Goal: Task Accomplishment & Management: Manage account settings

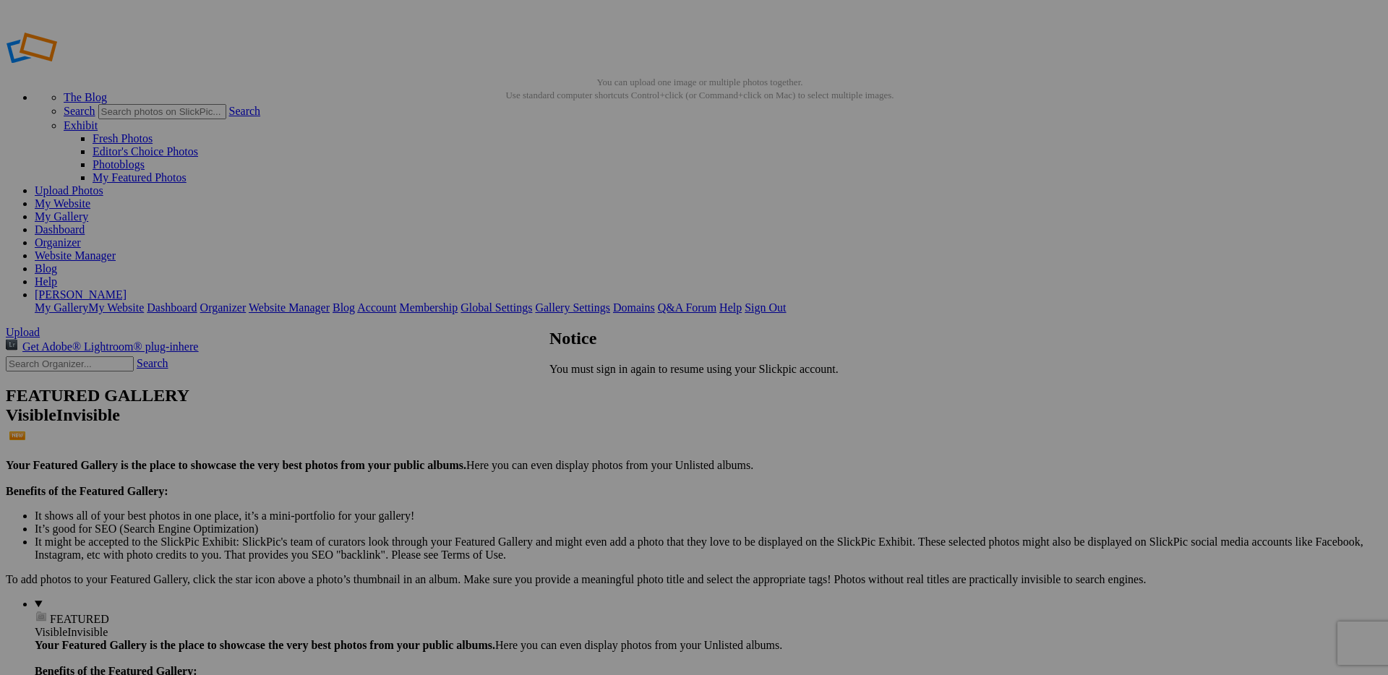
click at [836, 387] on div "Close OK" at bounding box center [693, 393] width 289 height 13
click at [575, 392] on span "Close" at bounding box center [562, 393] width 26 height 12
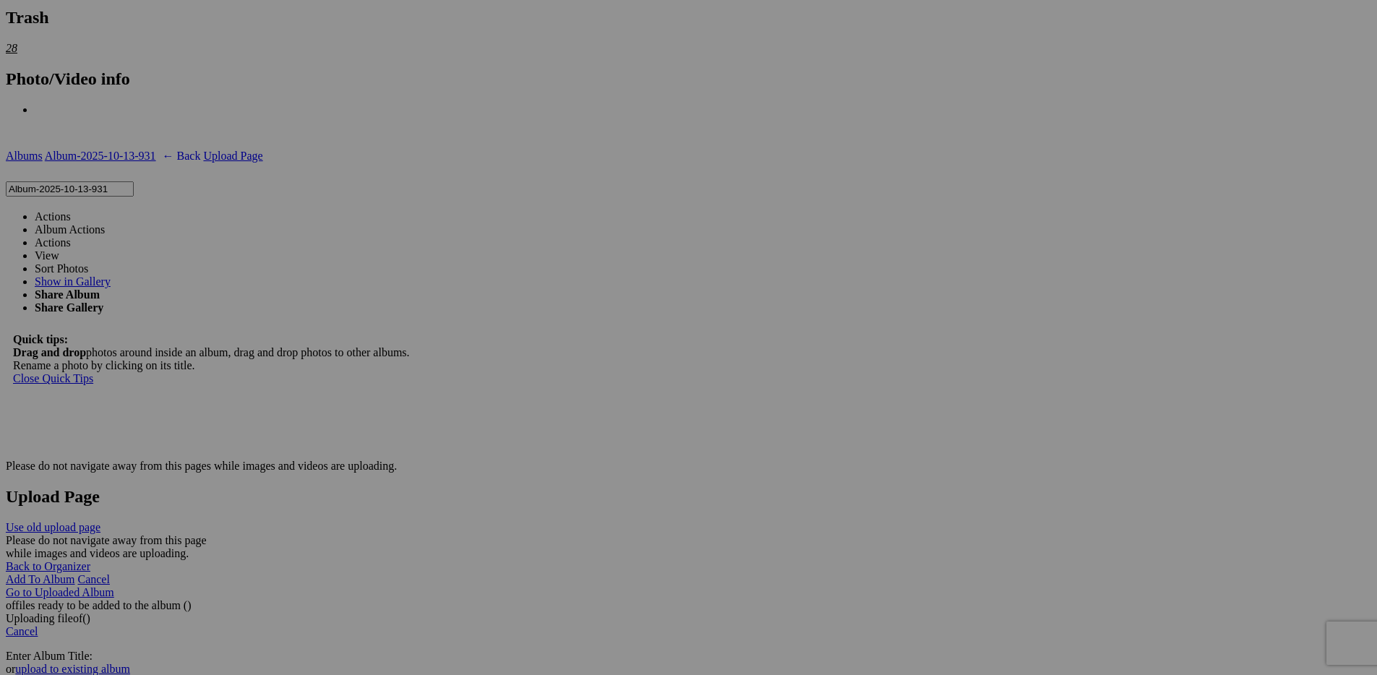
scroll to position [2530, 0]
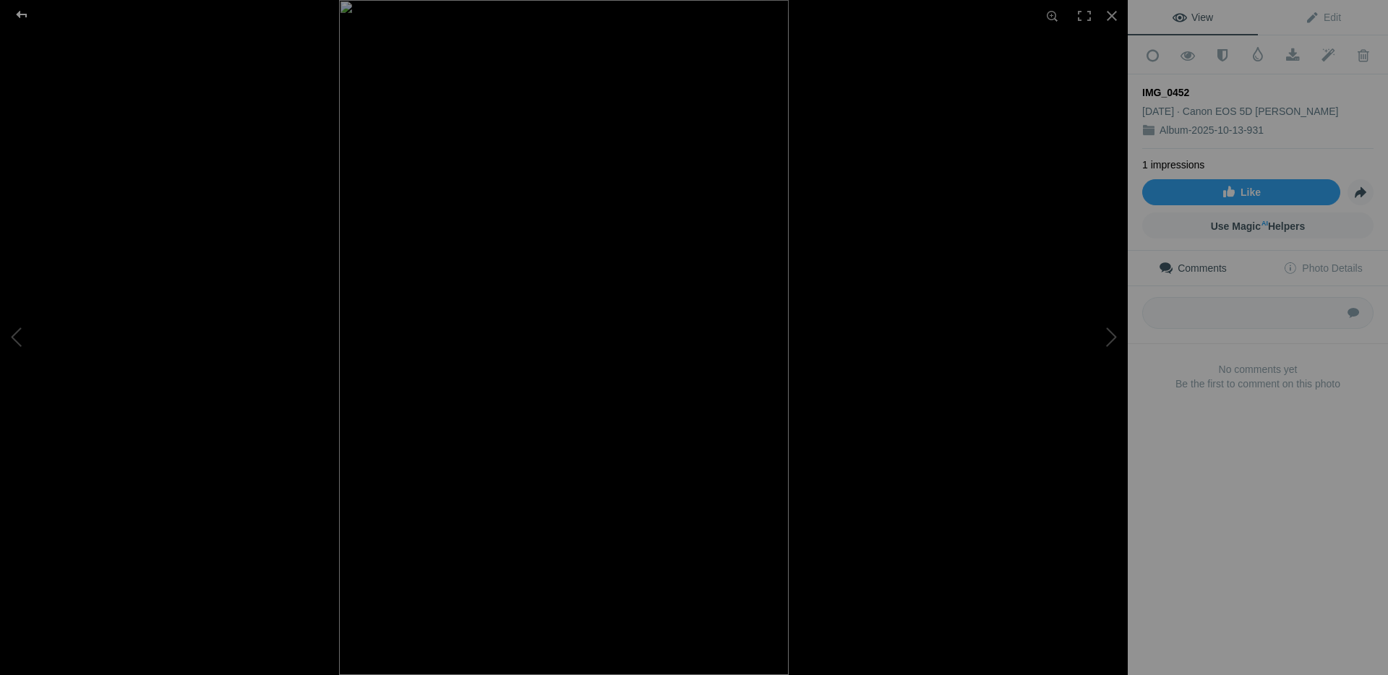
click at [22, 17] on div at bounding box center [22, 14] width 52 height 29
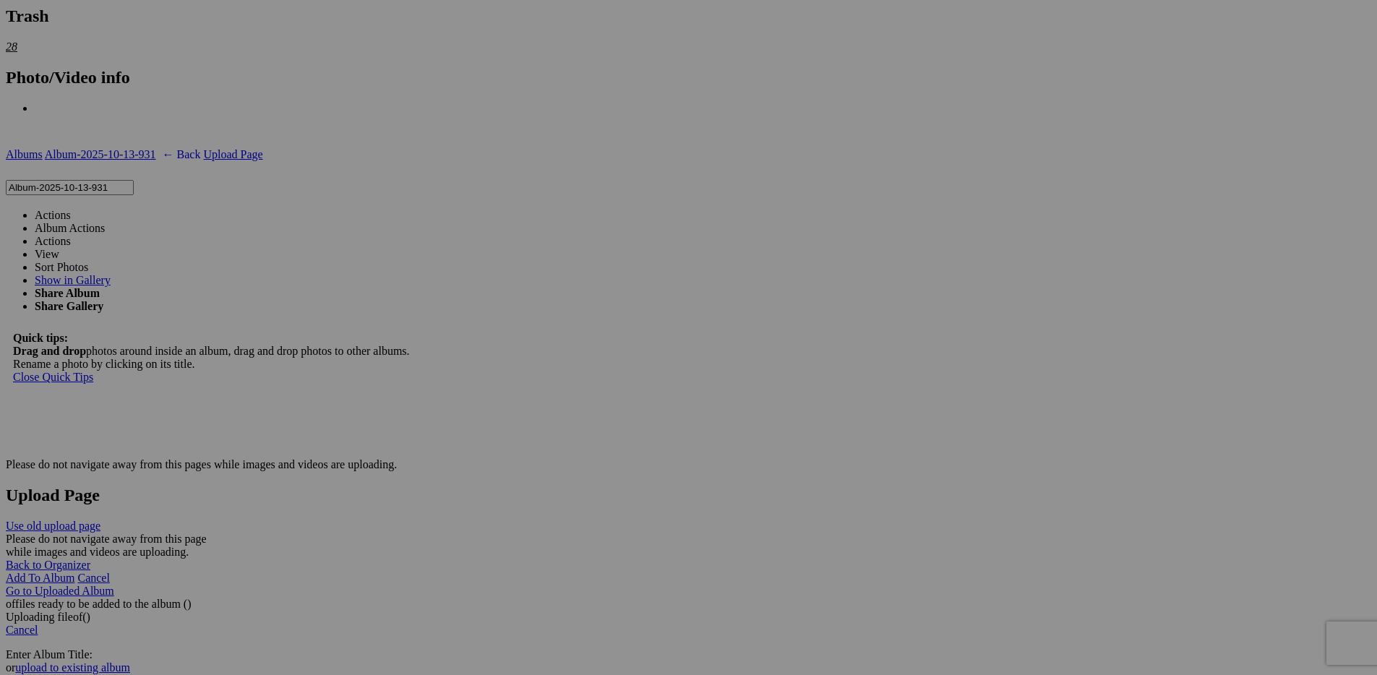
click at [283, 246] on img at bounding box center [274, 277] width 72 height 108
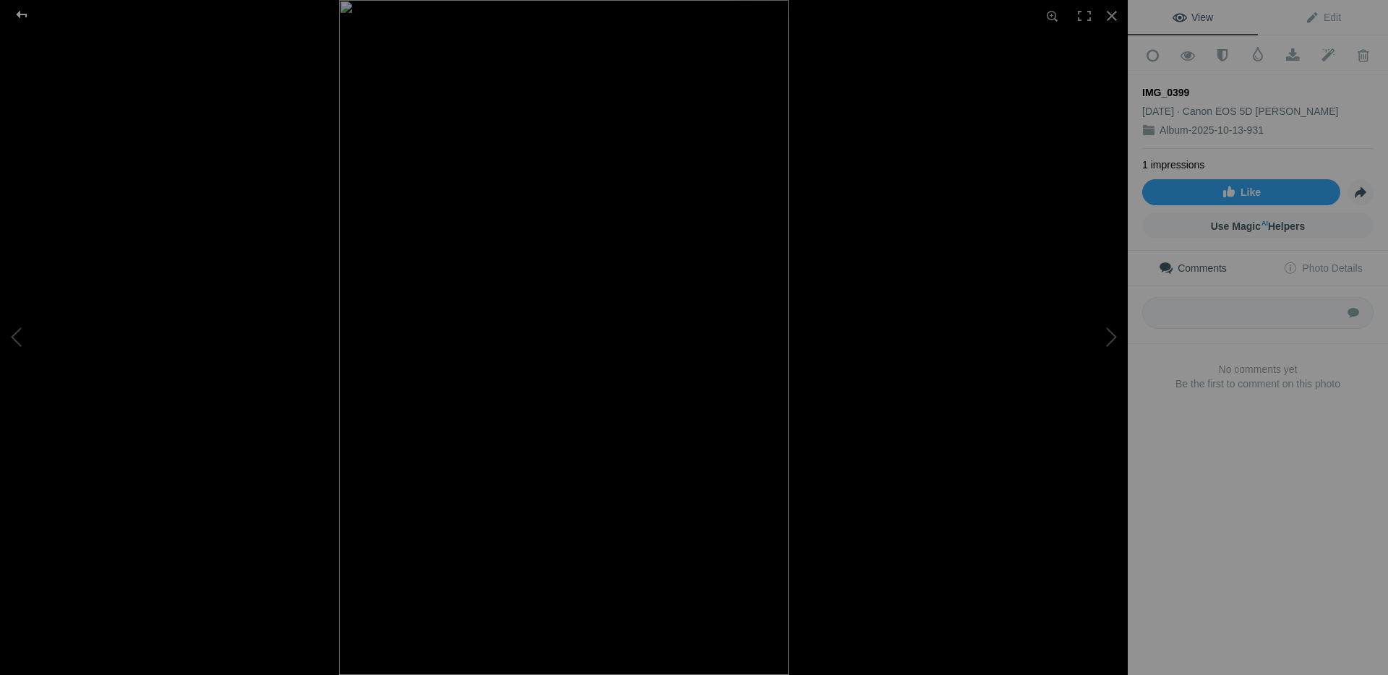
click at [22, 12] on div at bounding box center [22, 14] width 52 height 29
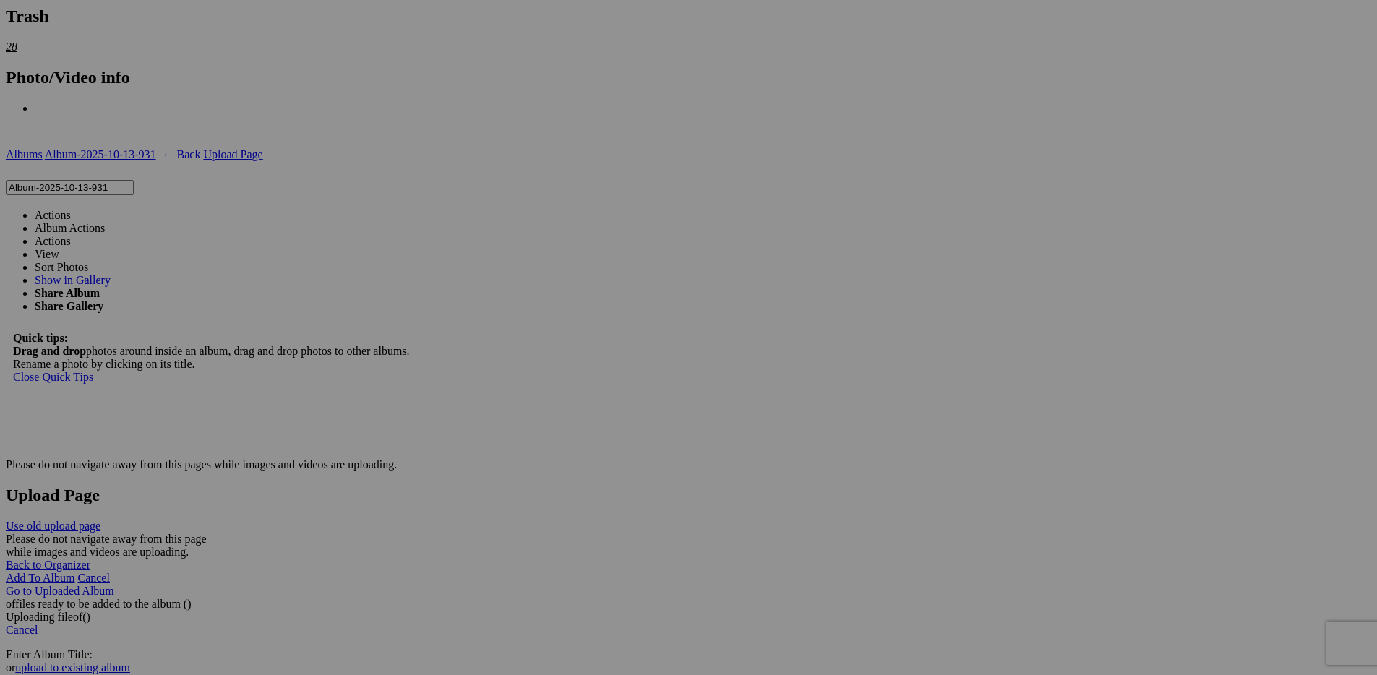
click at [0, 0] on button at bounding box center [0, 0] width 0 height 0
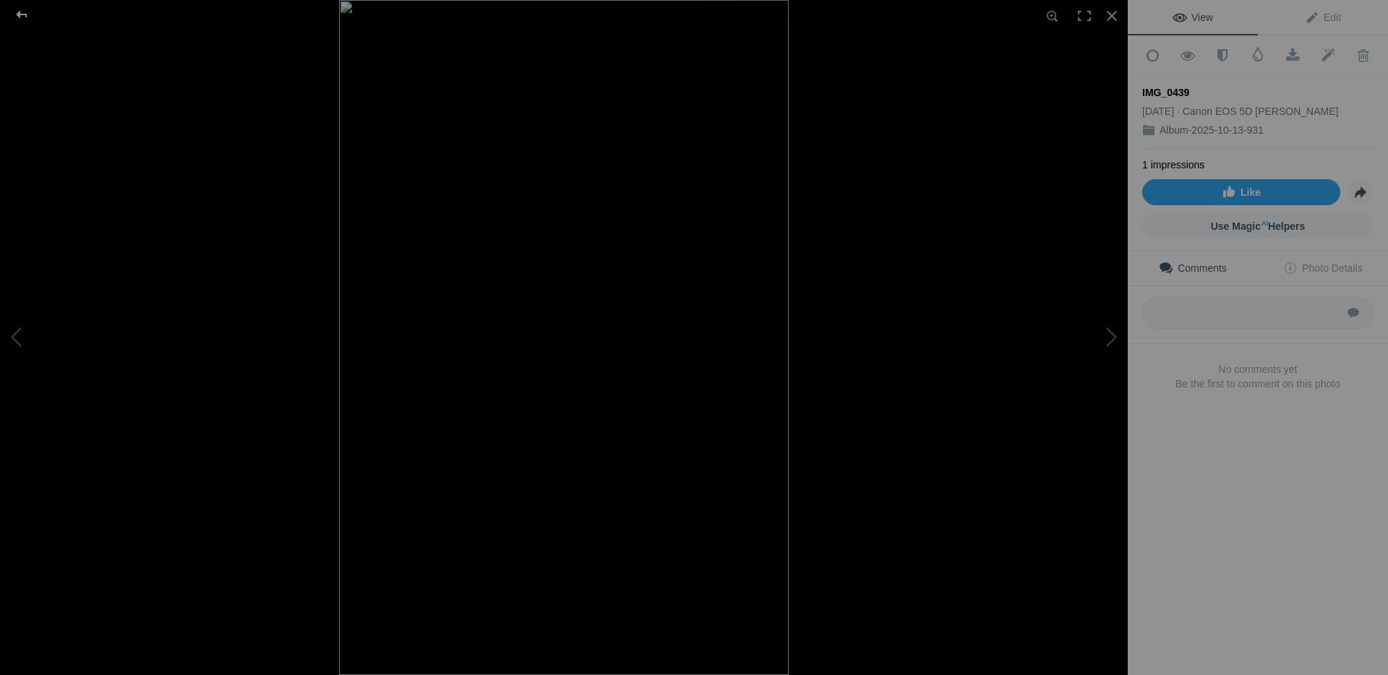
click at [24, 8] on div at bounding box center [22, 14] width 52 height 29
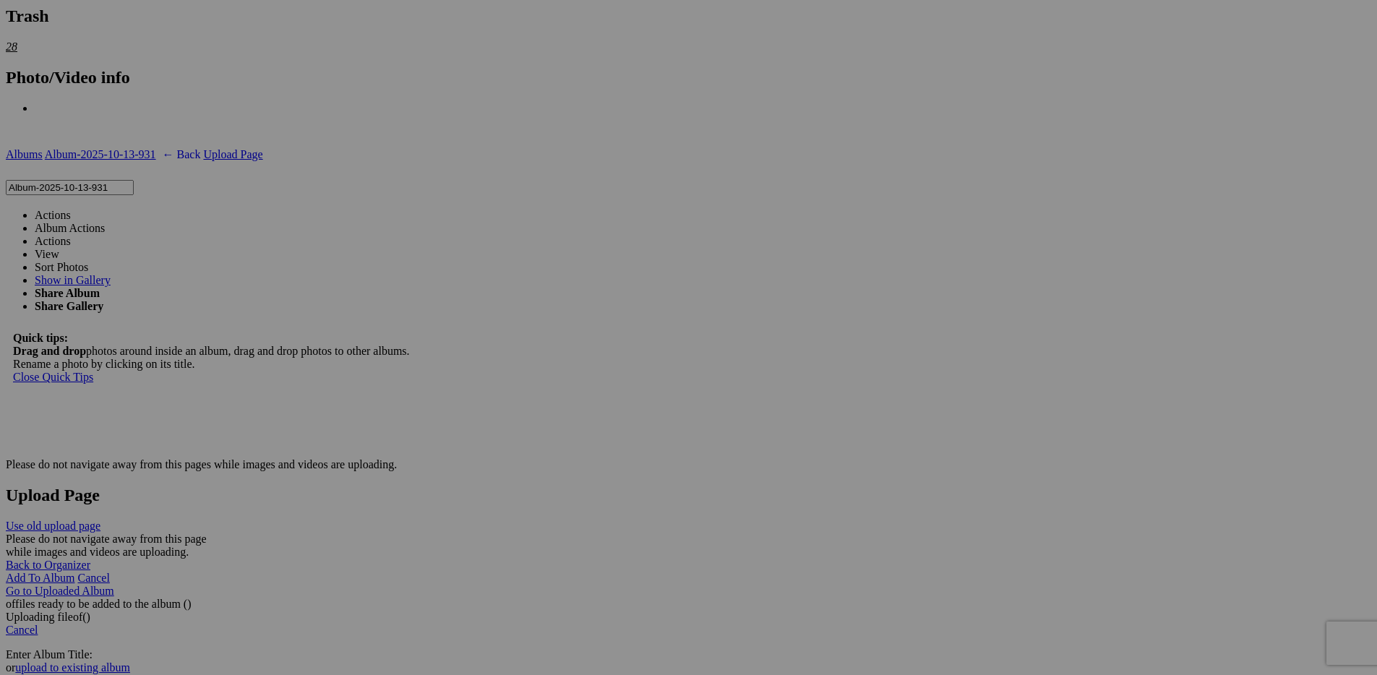
click at [520, 422] on img at bounding box center [531, 461] width 72 height 108
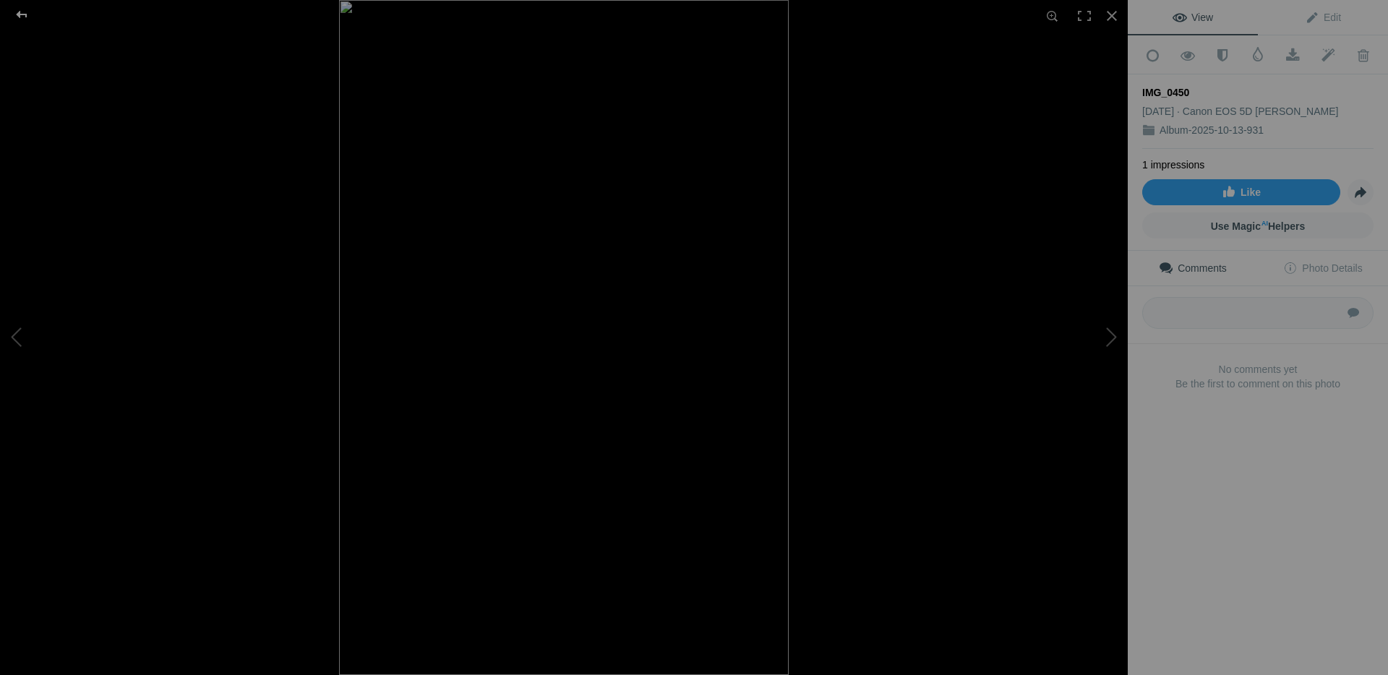
click at [17, 7] on div at bounding box center [22, 14] width 52 height 29
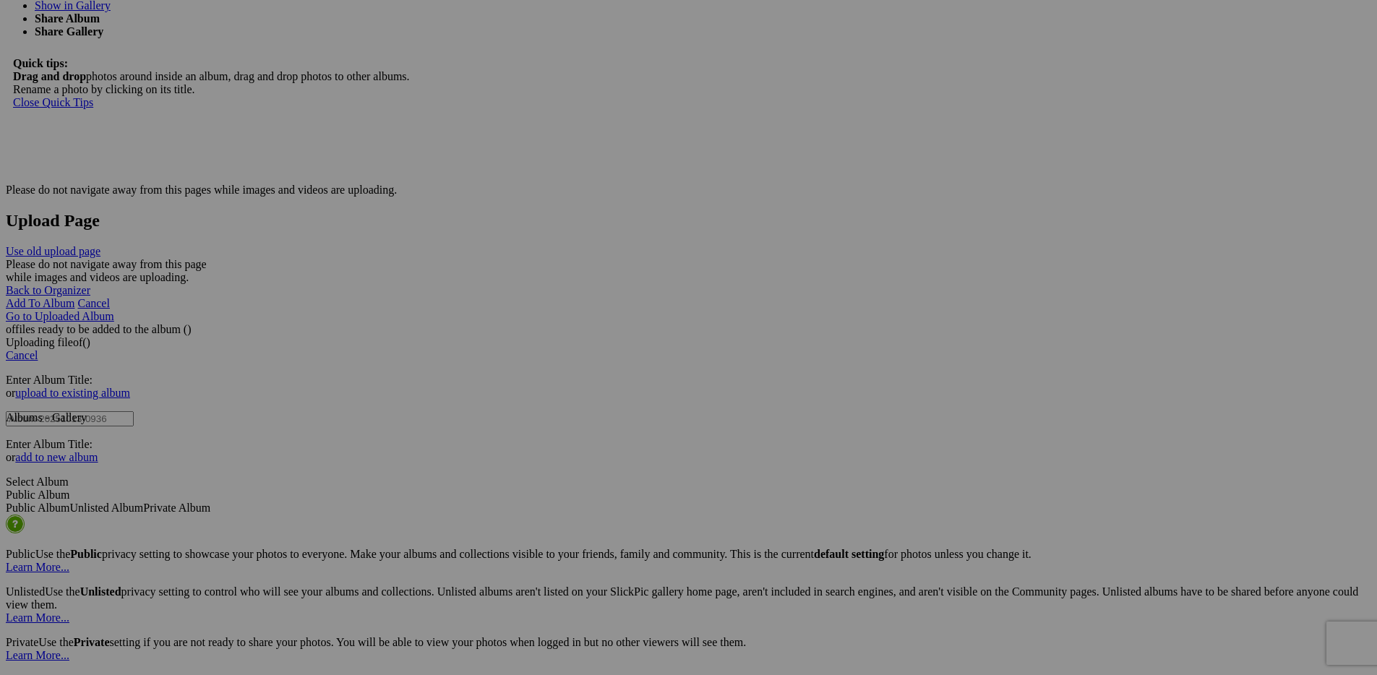
scroll to position [2808, 0]
click at [1051, 546] on img at bounding box center [1046, 551] width 72 height 108
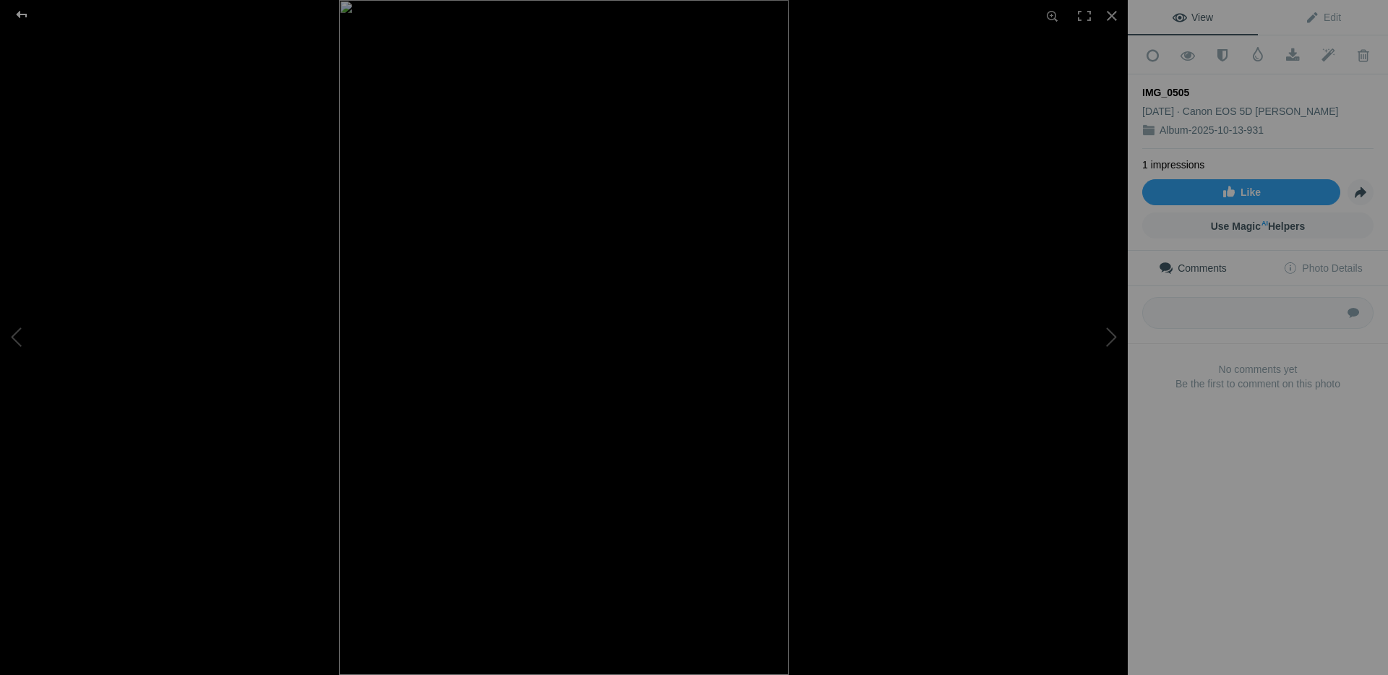
click at [21, 7] on div at bounding box center [22, 14] width 52 height 29
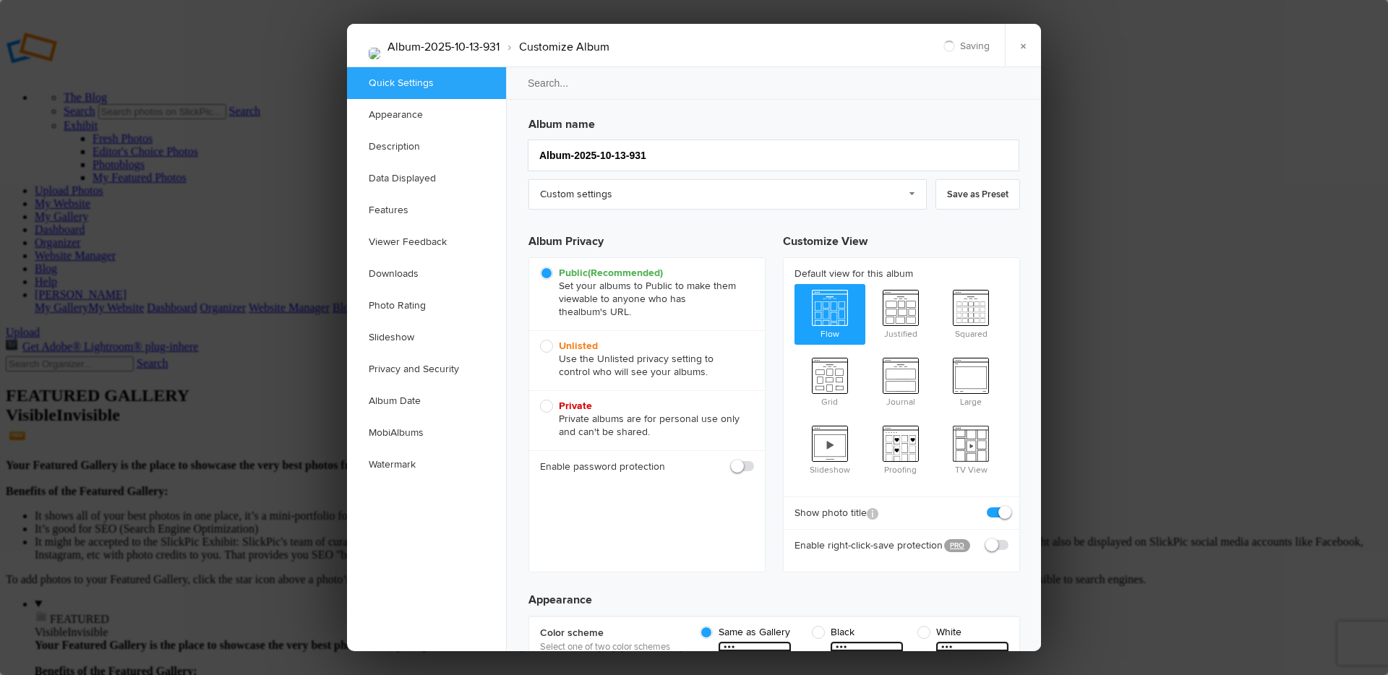
click at [685, 171] on div "Album name Album-2025-10-13-931 Custom settings Custom settings SlickPic Preset…" at bounding box center [773, 336] width 491 height 452
click at [684, 161] on input "Album-2025-10-13-931" at bounding box center [773, 155] width 491 height 32
type input "[GEOGRAPHIC_DATA] Shoor"
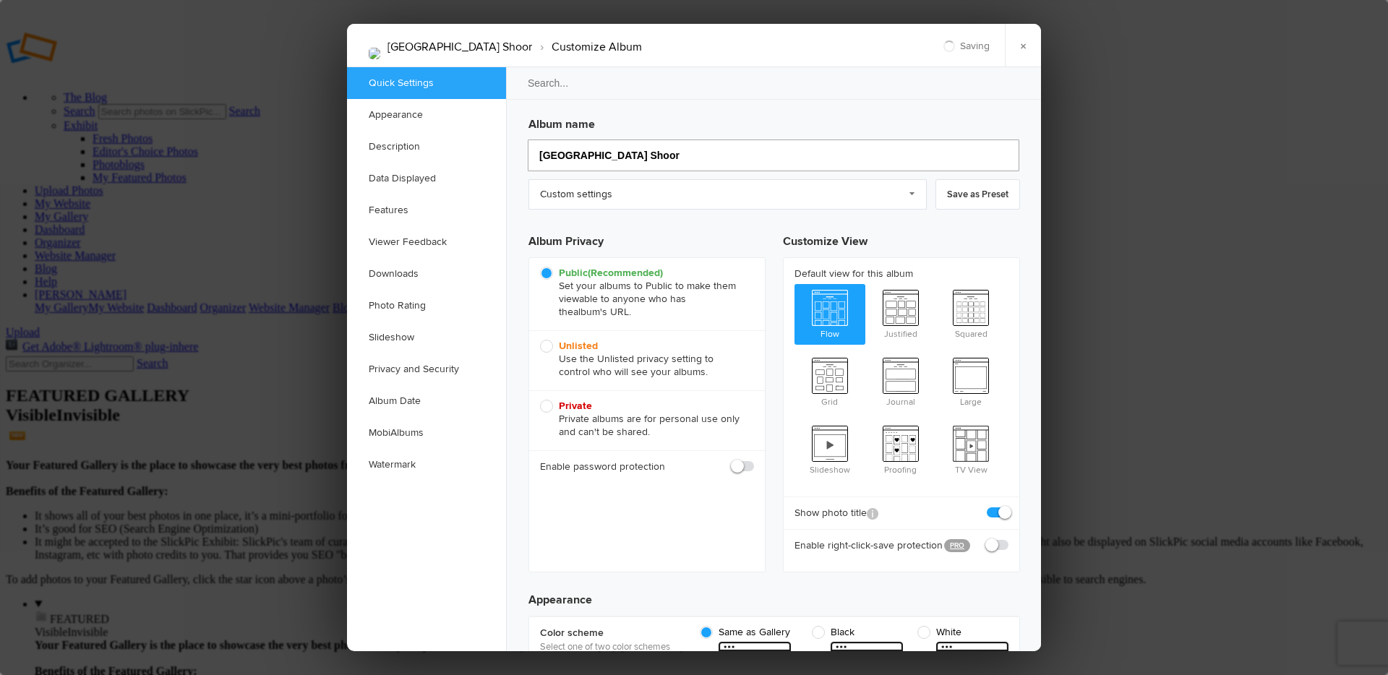
type input "[GEOGRAPHIC_DATA] Shoor"
type input "[GEOGRAPHIC_DATA] Shoo"
type input "Lake House Shoot"
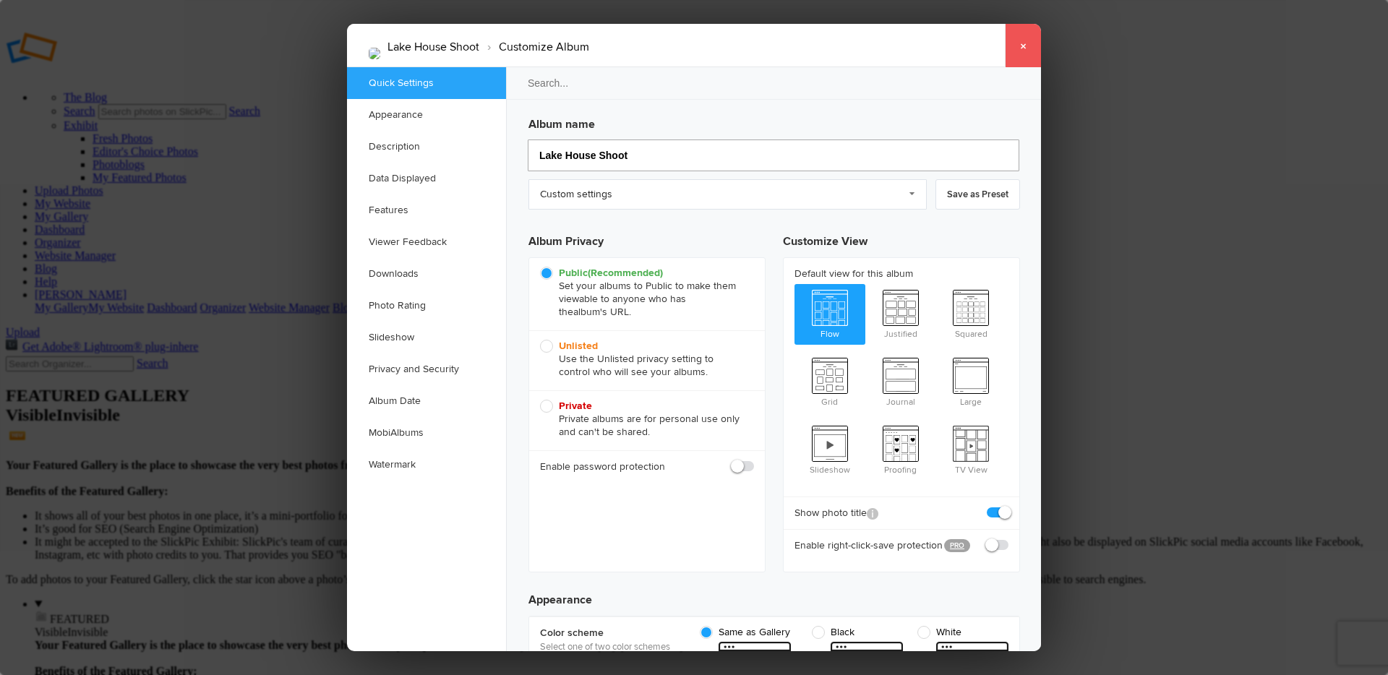
type input "Lake House Shoot"
click at [1024, 48] on link "×" at bounding box center [1023, 45] width 36 height 43
